Goal: Find specific page/section: Find specific page/section

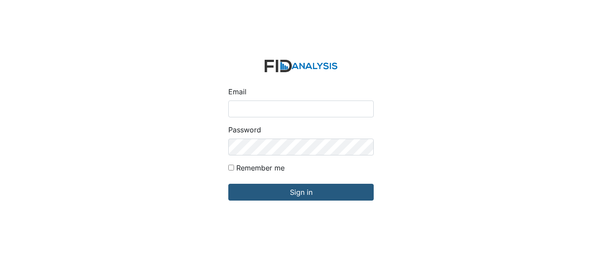
click at [278, 106] on input "Email" at bounding box center [300, 109] width 145 height 17
type input "[EMAIL_ADDRESS][DOMAIN_NAME]"
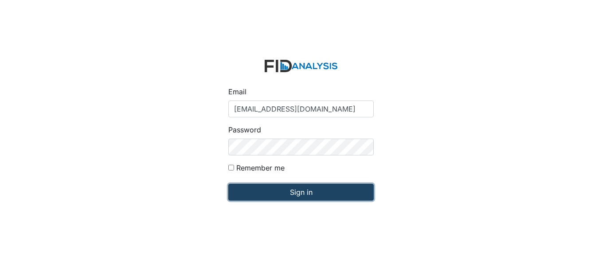
click at [309, 188] on input "Sign in" at bounding box center [300, 192] width 145 height 17
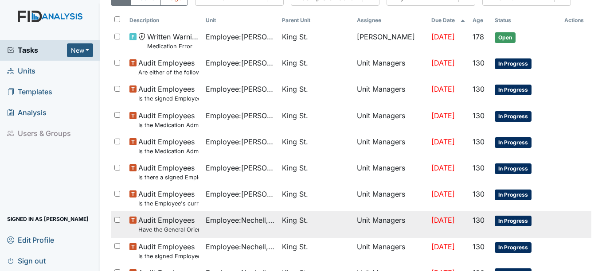
scroll to position [89, 0]
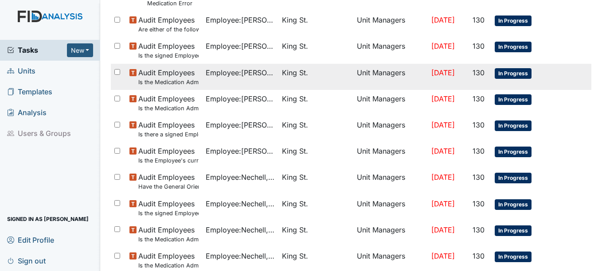
drag, startPoint x: 275, startPoint y: 265, endPoint x: 557, endPoint y: 79, distance: 337.6
click at [557, 79] on tr "Audit Employees Is the Medication Administration certificate found in the file?…" at bounding box center [351, 77] width 481 height 26
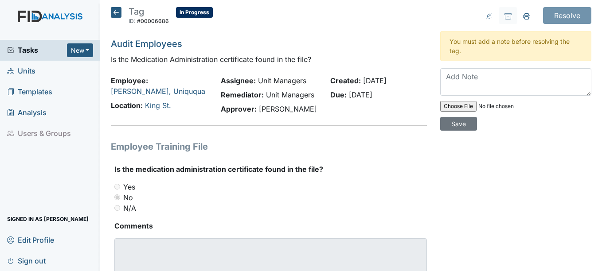
click at [31, 71] on span "Units" at bounding box center [21, 71] width 28 height 14
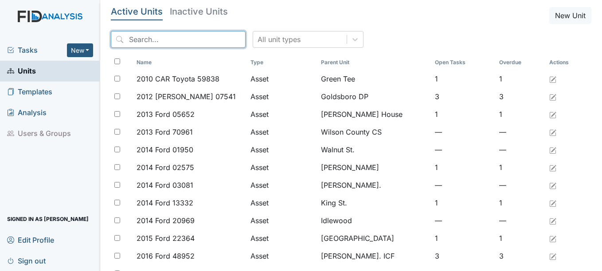
click at [189, 40] on input "search" at bounding box center [178, 39] width 135 height 17
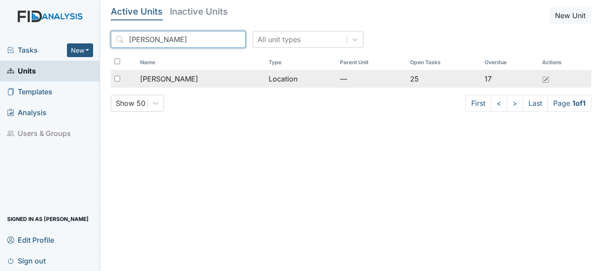
type input "mcfarland"
click at [172, 77] on span "McFarland" at bounding box center [169, 79] width 58 height 11
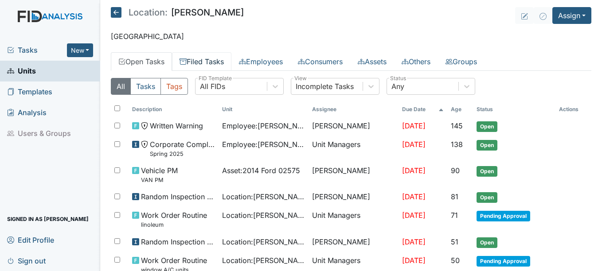
click at [208, 62] on link "Filed Tasks" at bounding box center [201, 61] width 59 height 19
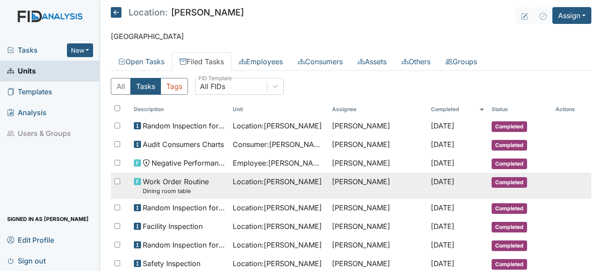
scroll to position [44, 0]
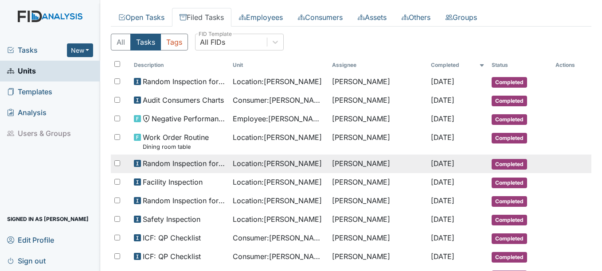
click at [505, 164] on span "Completed" at bounding box center [509, 164] width 35 height 11
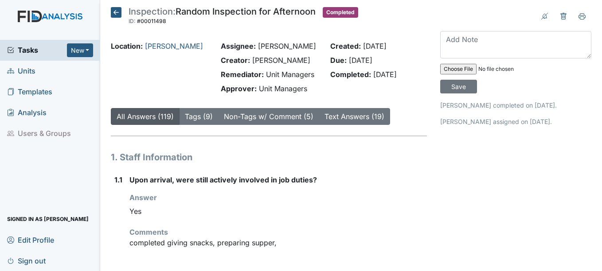
click at [118, 10] on icon at bounding box center [116, 12] width 11 height 11
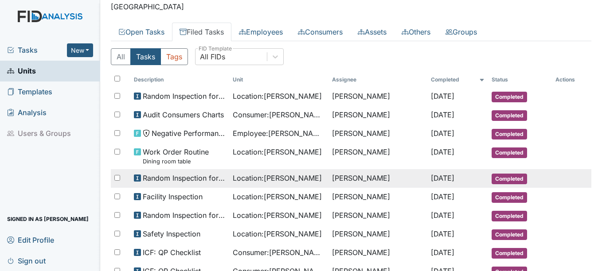
scroll to position [44, 0]
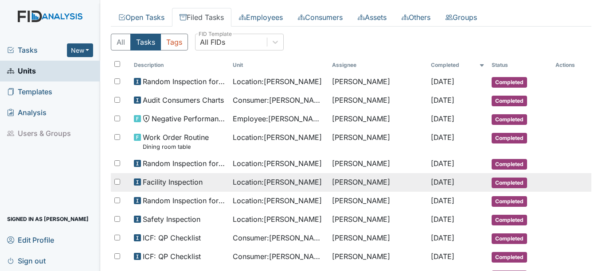
click at [504, 182] on span "Completed" at bounding box center [509, 183] width 35 height 11
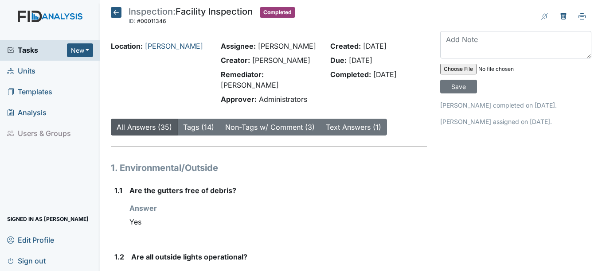
click at [115, 12] on icon at bounding box center [116, 12] width 11 height 11
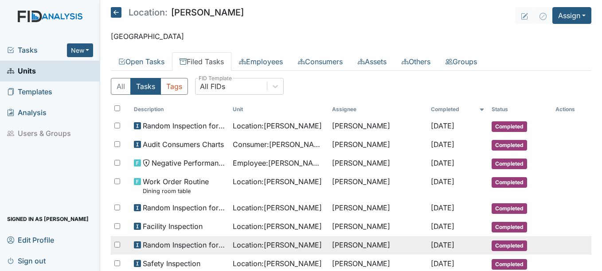
click at [503, 244] on span "Completed" at bounding box center [509, 246] width 35 height 11
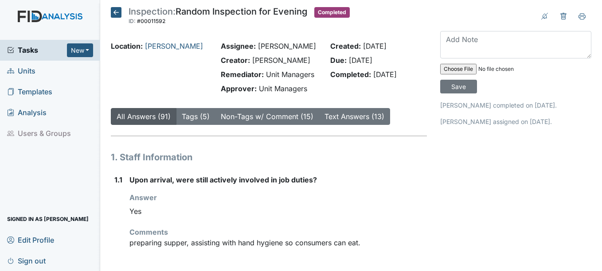
click at [119, 12] on icon at bounding box center [116, 12] width 11 height 11
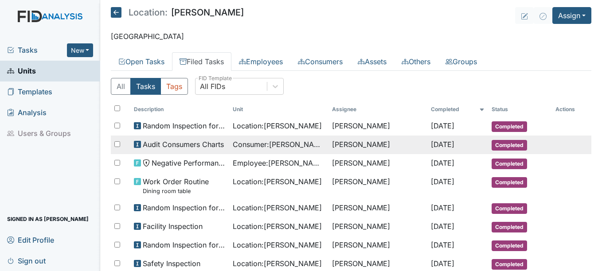
scroll to position [44, 0]
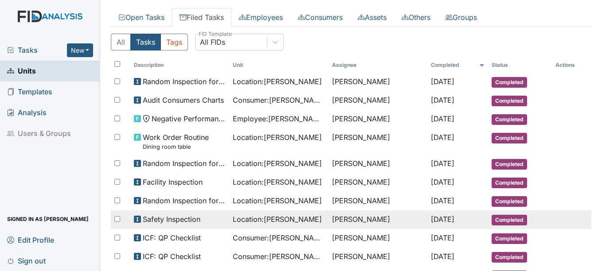
click at [505, 219] on span "Completed" at bounding box center [509, 220] width 35 height 11
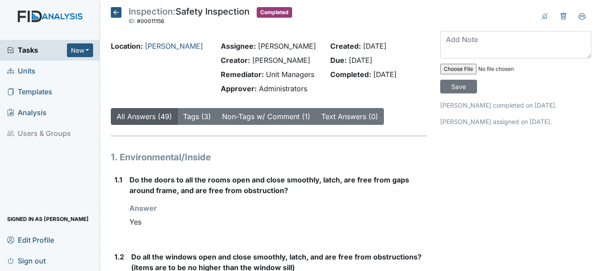
click at [25, 70] on span "Units" at bounding box center [21, 71] width 28 height 14
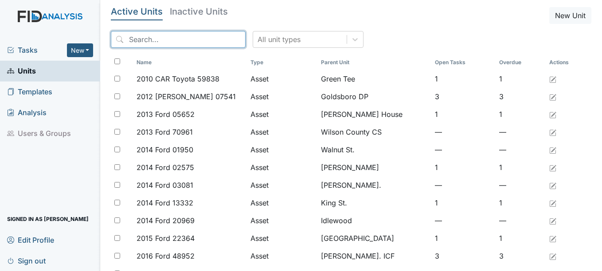
click at [178, 36] on input "search" at bounding box center [178, 39] width 135 height 17
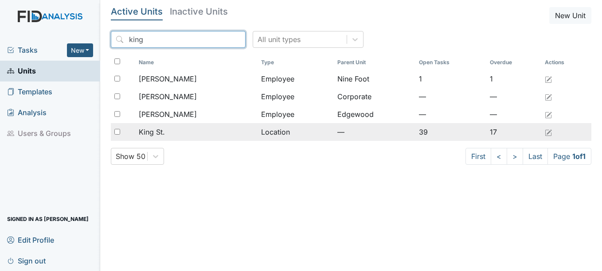
type input "king"
click at [164, 130] on span "King St." at bounding box center [152, 132] width 26 height 11
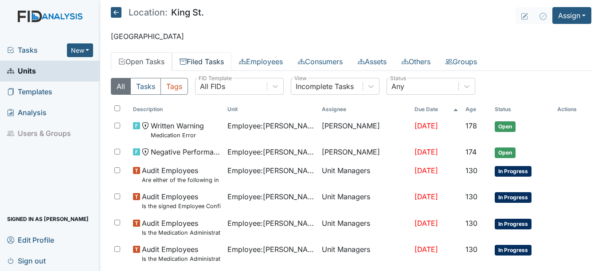
click at [214, 59] on link "Filed Tasks" at bounding box center [201, 61] width 59 height 19
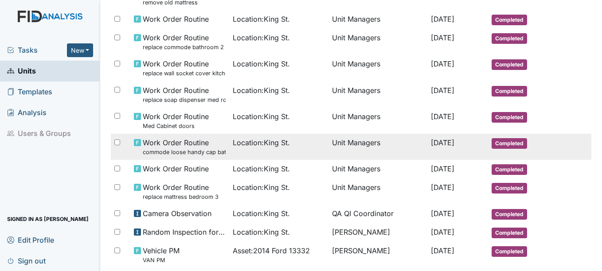
scroll to position [355, 0]
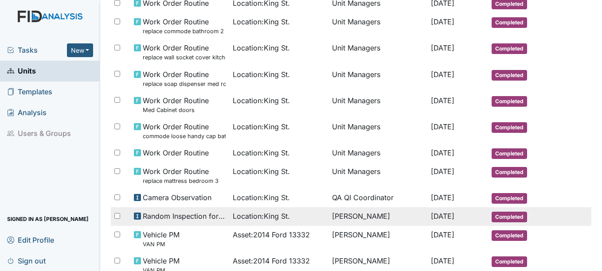
click at [502, 215] on span "Completed" at bounding box center [509, 217] width 35 height 11
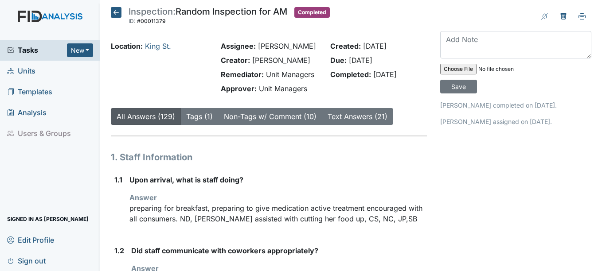
click at [116, 10] on icon at bounding box center [116, 12] width 11 height 11
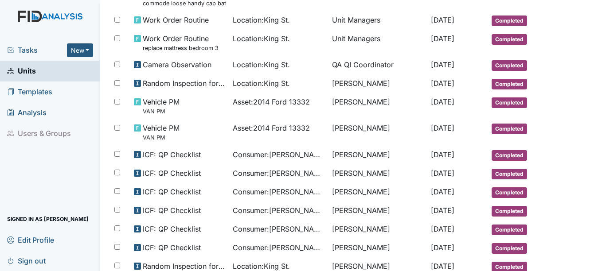
scroll to position [532, 0]
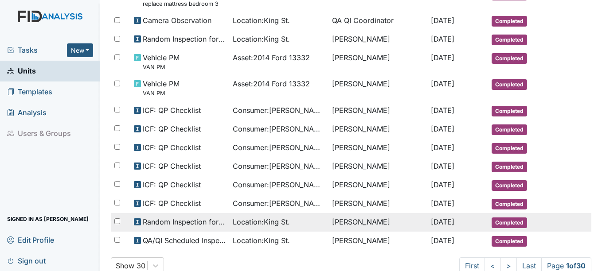
click at [509, 219] on span "Completed" at bounding box center [509, 223] width 35 height 11
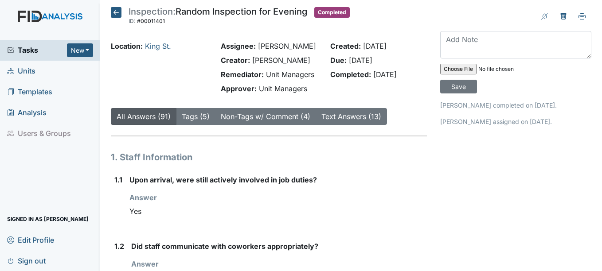
click at [116, 9] on icon at bounding box center [116, 12] width 11 height 11
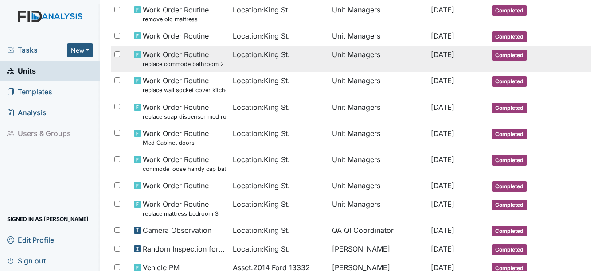
scroll to position [355, 0]
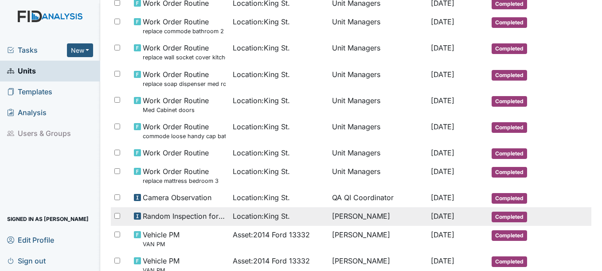
click at [502, 215] on span "Completed" at bounding box center [509, 217] width 35 height 11
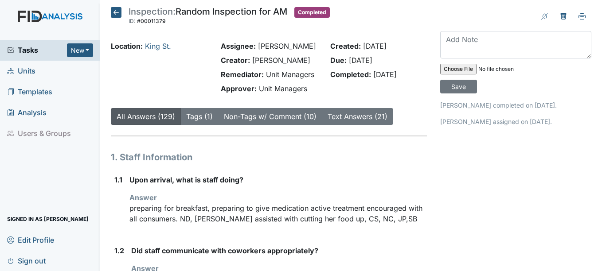
click at [117, 9] on icon at bounding box center [116, 12] width 11 height 11
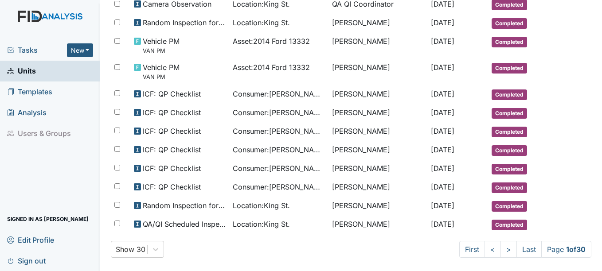
scroll to position [556, 0]
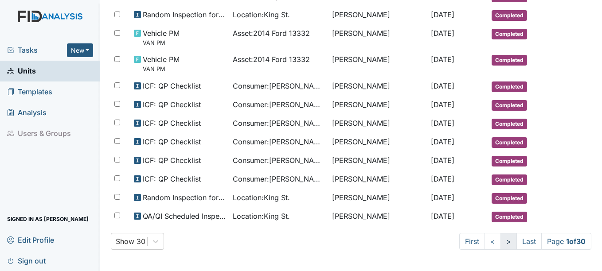
click at [501, 242] on link ">" at bounding box center [509, 241] width 16 height 17
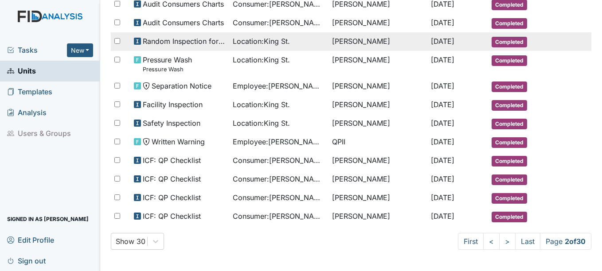
click at [507, 43] on span "Completed" at bounding box center [509, 42] width 35 height 11
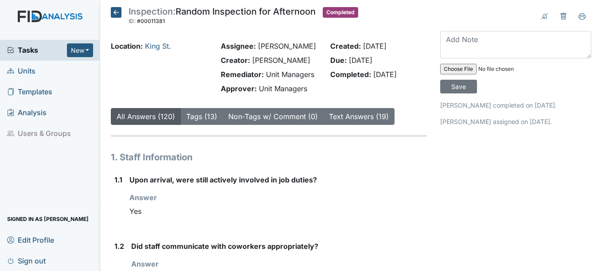
click at [114, 12] on icon at bounding box center [116, 12] width 11 height 11
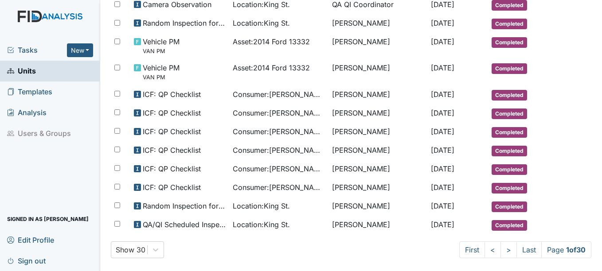
scroll to position [556, 0]
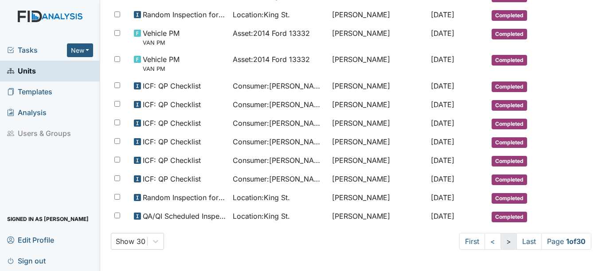
click at [501, 241] on link ">" at bounding box center [509, 241] width 16 height 17
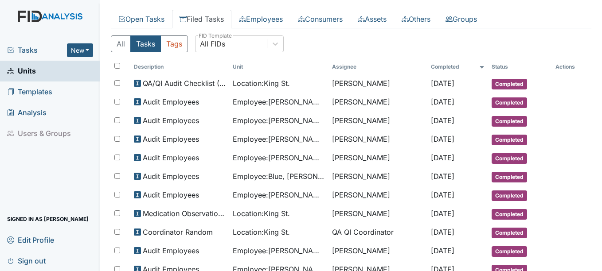
scroll to position [0, 0]
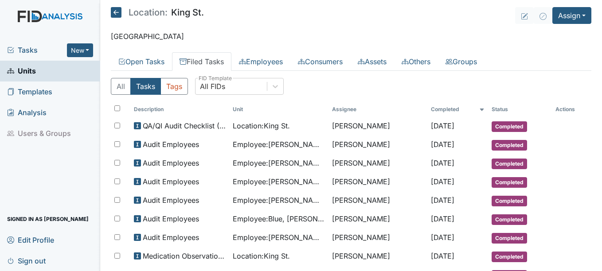
click at [31, 69] on span "Units" at bounding box center [21, 71] width 29 height 14
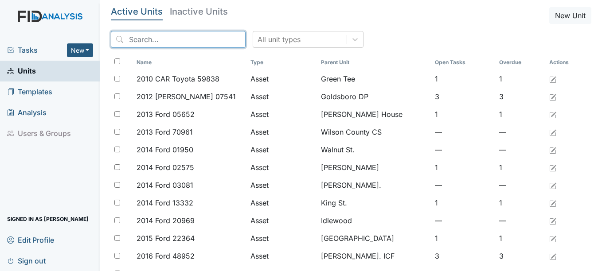
click at [208, 40] on input "search" at bounding box center [178, 39] width 135 height 17
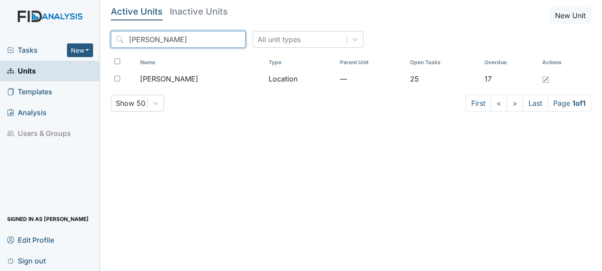
type input "mcfarland"
click at [33, 69] on span "Units" at bounding box center [21, 71] width 29 height 14
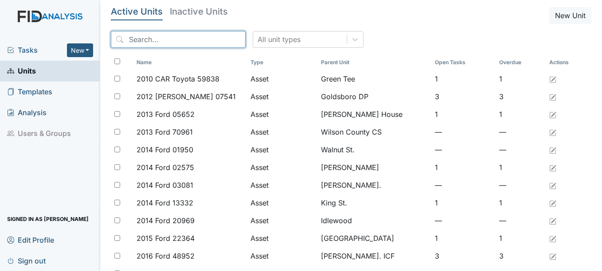
click at [172, 40] on input "search" at bounding box center [178, 39] width 135 height 17
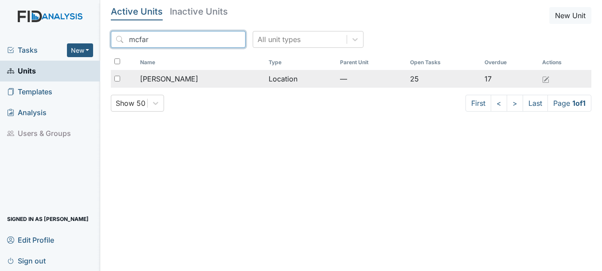
type input "mcfar"
click at [171, 79] on span "[PERSON_NAME]" at bounding box center [169, 79] width 58 height 11
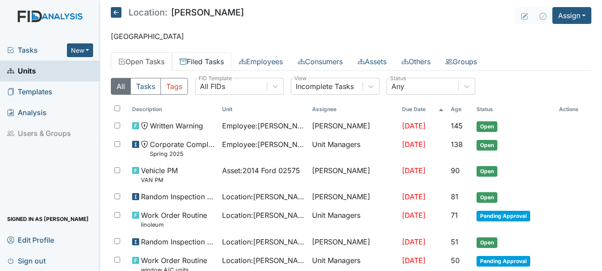
click at [212, 60] on link "Filed Tasks" at bounding box center [201, 61] width 59 height 19
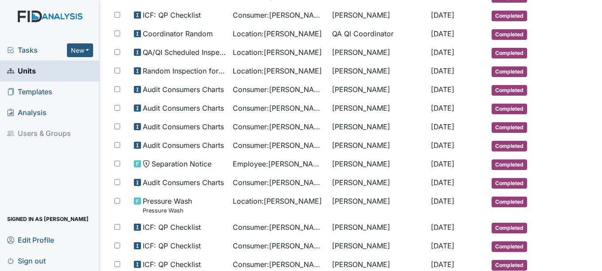
scroll to position [355, 0]
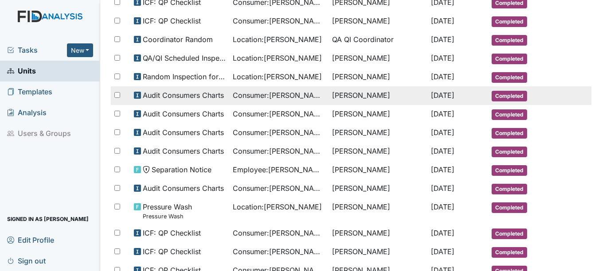
click at [453, 94] on span "[DATE]" at bounding box center [442, 95] width 23 height 9
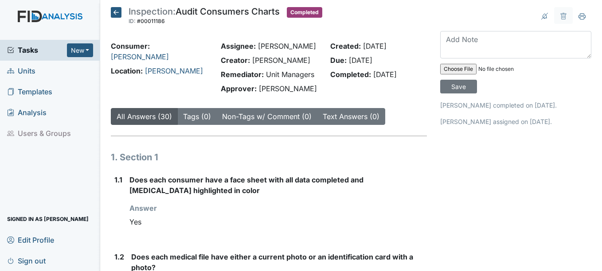
click at [117, 12] on icon at bounding box center [116, 12] width 11 height 11
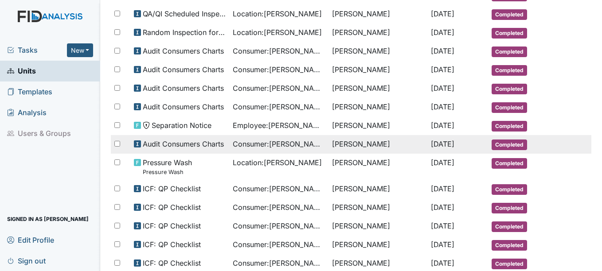
scroll to position [355, 0]
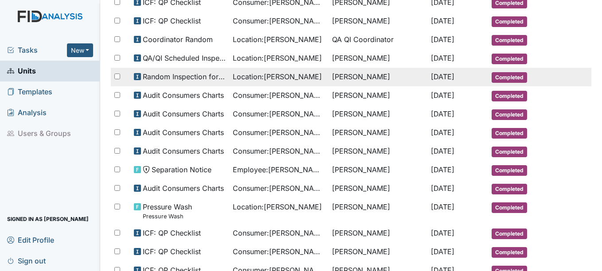
click at [329, 77] on td "[PERSON_NAME]" at bounding box center [378, 77] width 99 height 19
